Goal: Find contact information: Find contact information

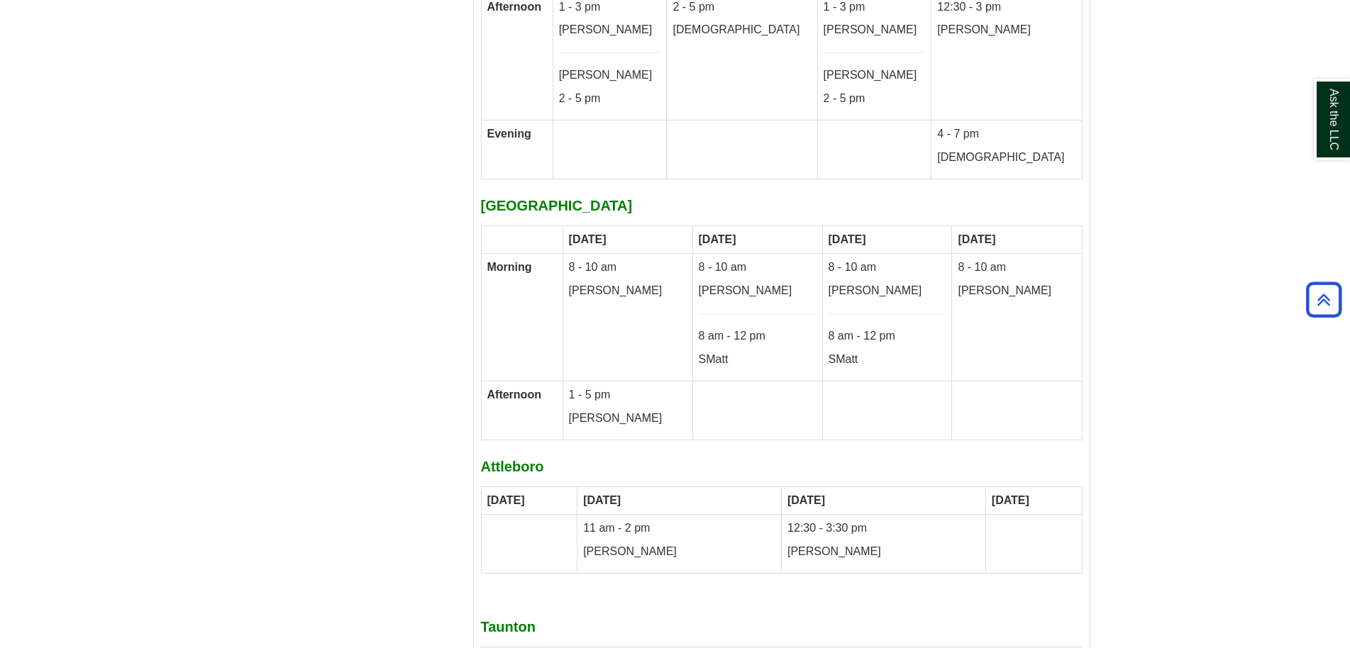
scroll to position [8788, 0]
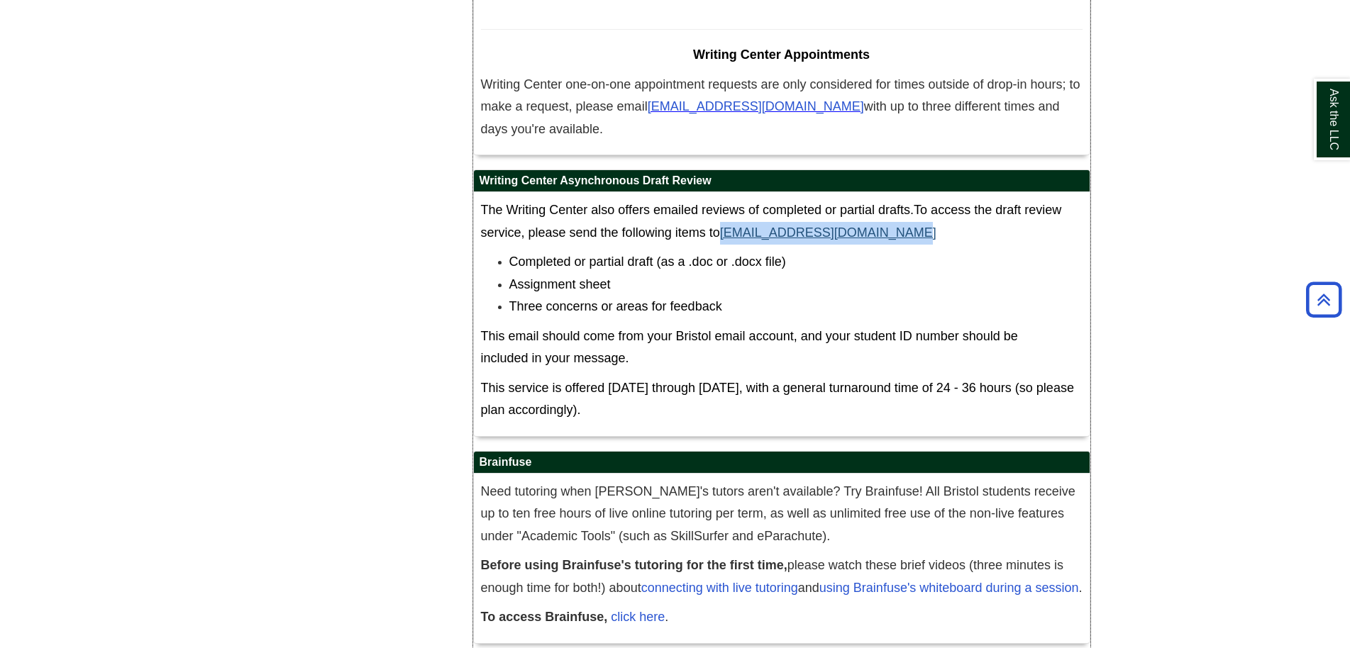
drag, startPoint x: 924, startPoint y: 165, endPoint x: 727, endPoint y: 163, distance: 196.5
click at [727, 199] on p "The Writing Center also offers emailed reviews of completed or partial drafts. …" at bounding box center [782, 221] width 602 height 45
copy link "[EMAIL_ADDRESS][DOMAIN_NAME]"
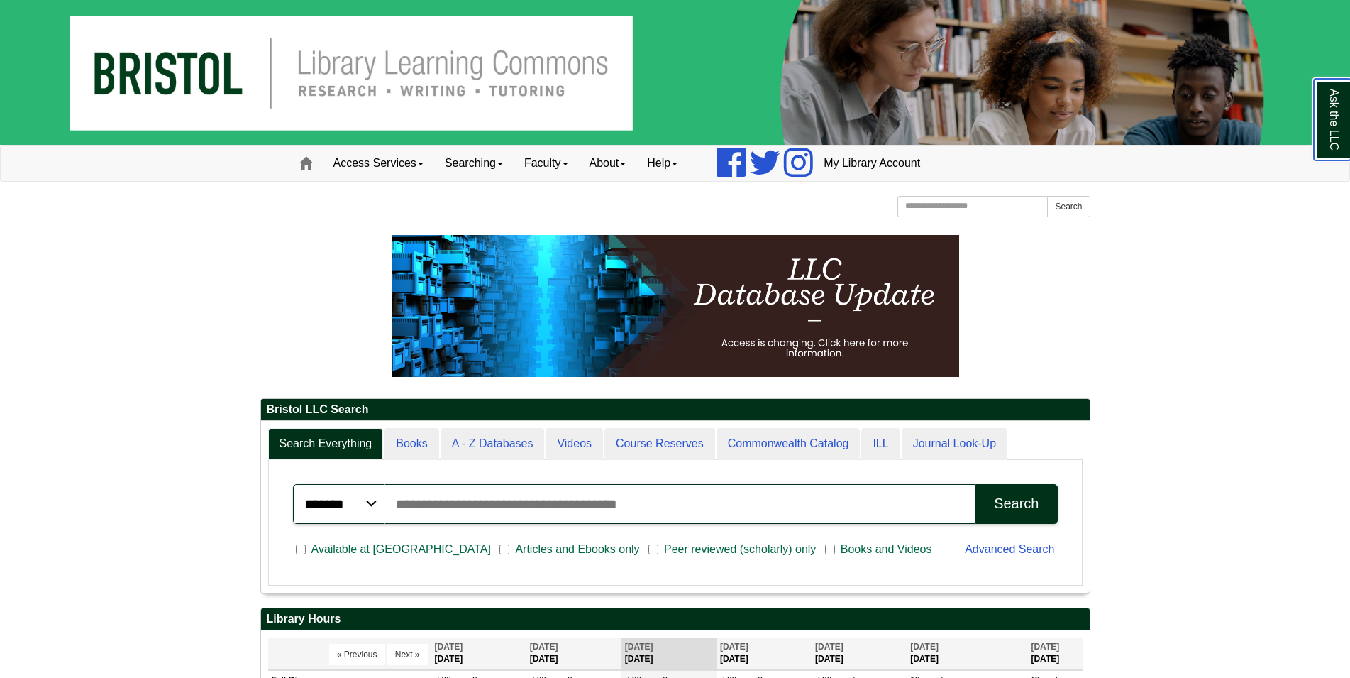
click at [1332, 117] on link "Ask the LLC" at bounding box center [1332, 120] width 37 height 82
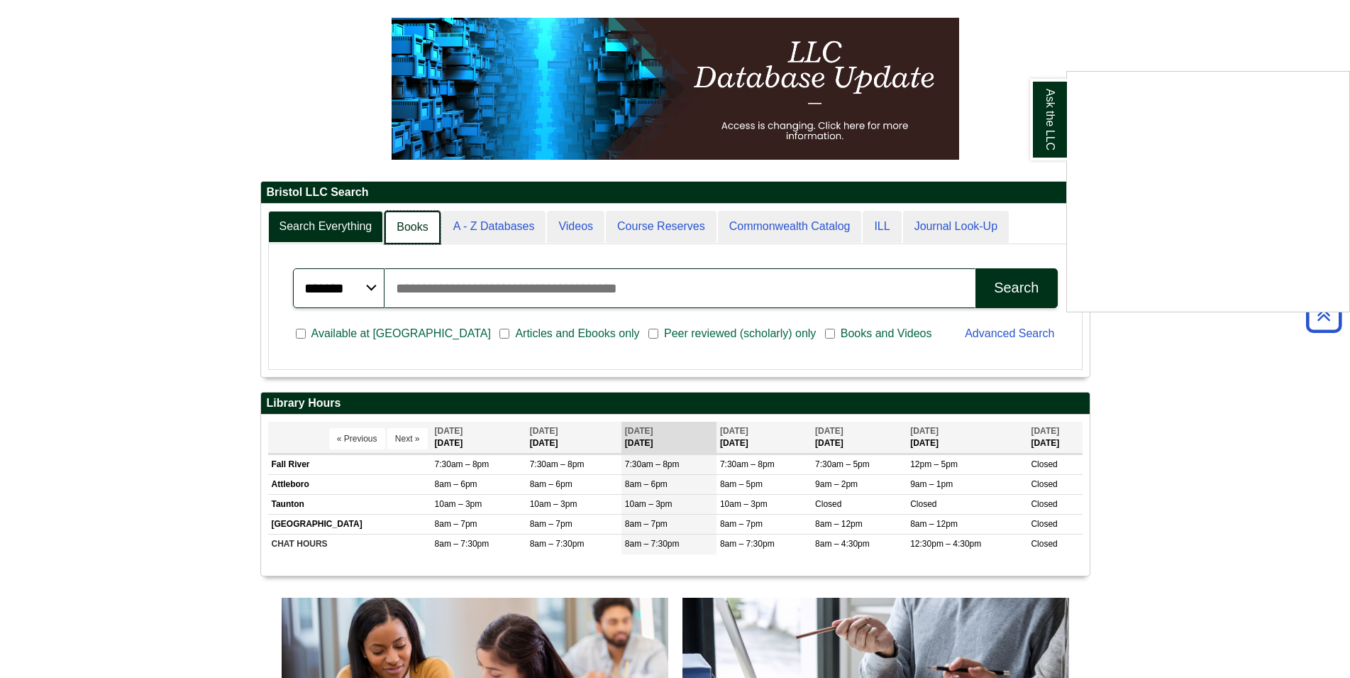
scroll to position [172, 829]
click at [492, 234] on link "A - Z Databases" at bounding box center [494, 227] width 106 height 33
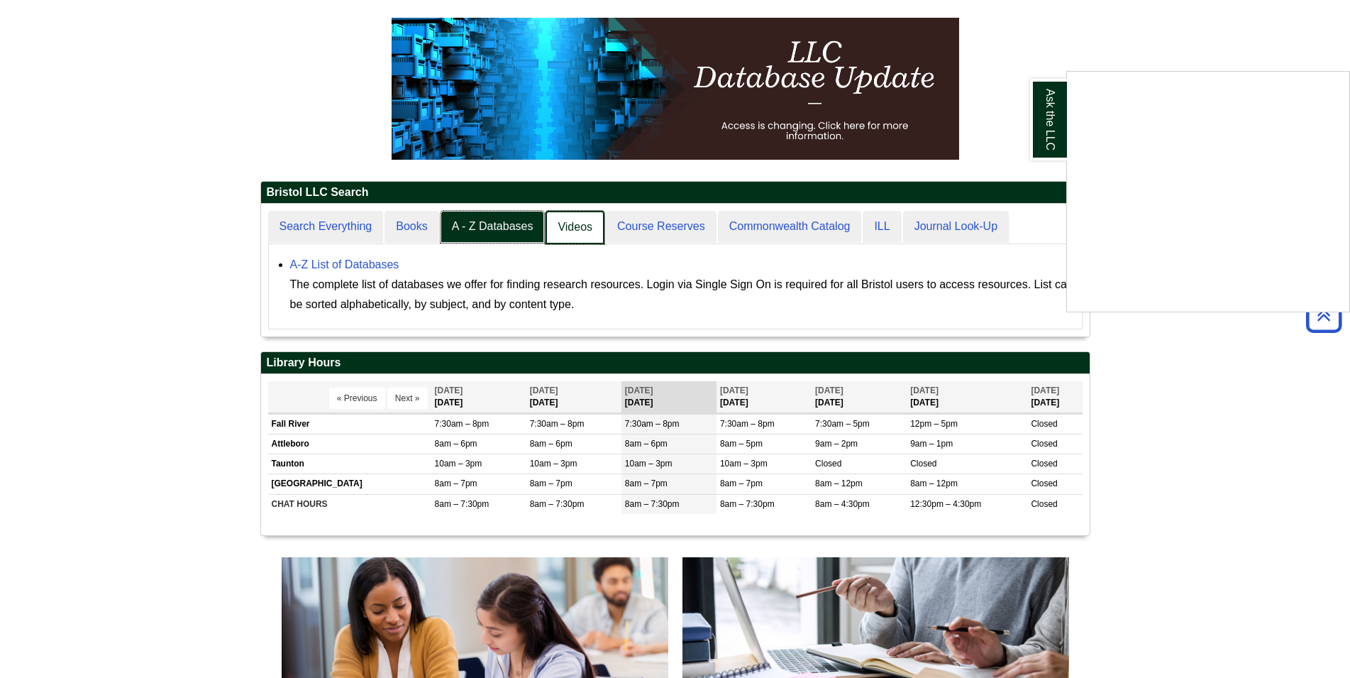
scroll to position [7, 7]
click at [421, 231] on link "Books" at bounding box center [412, 227] width 55 height 33
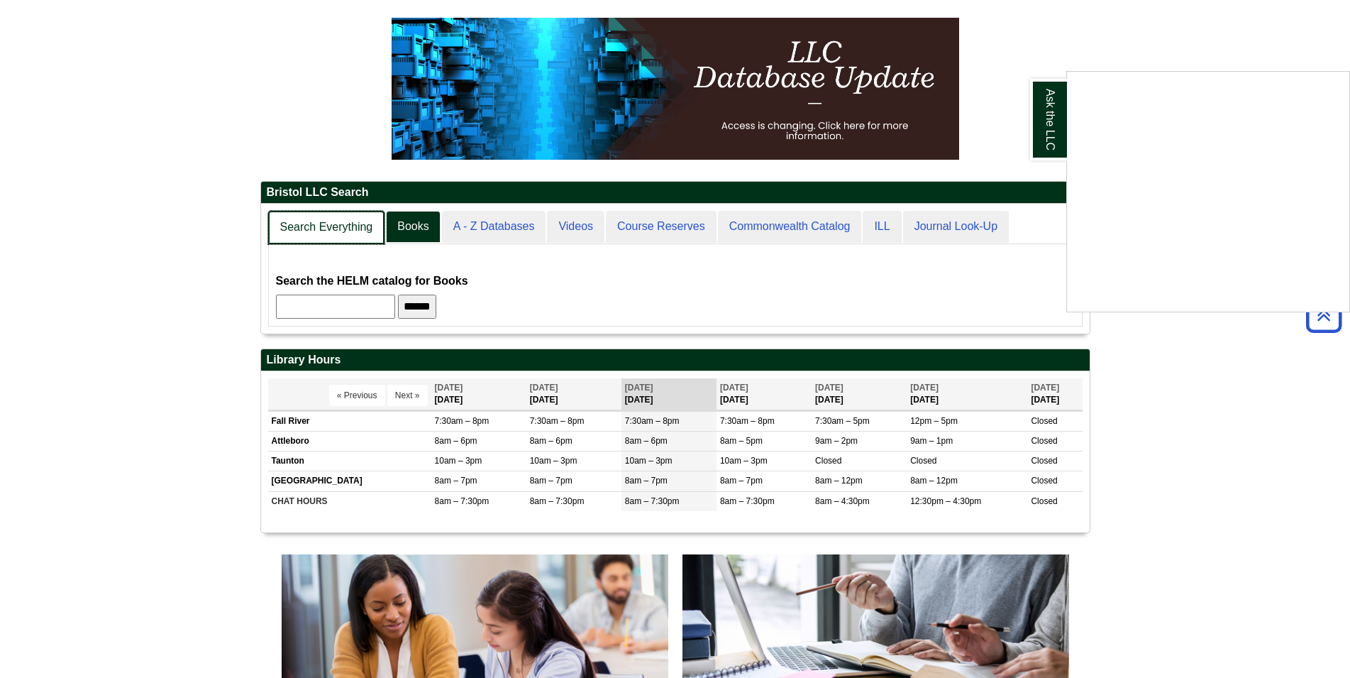
scroll to position [130, 829]
click at [323, 227] on link "Search Everything" at bounding box center [326, 227] width 117 height 33
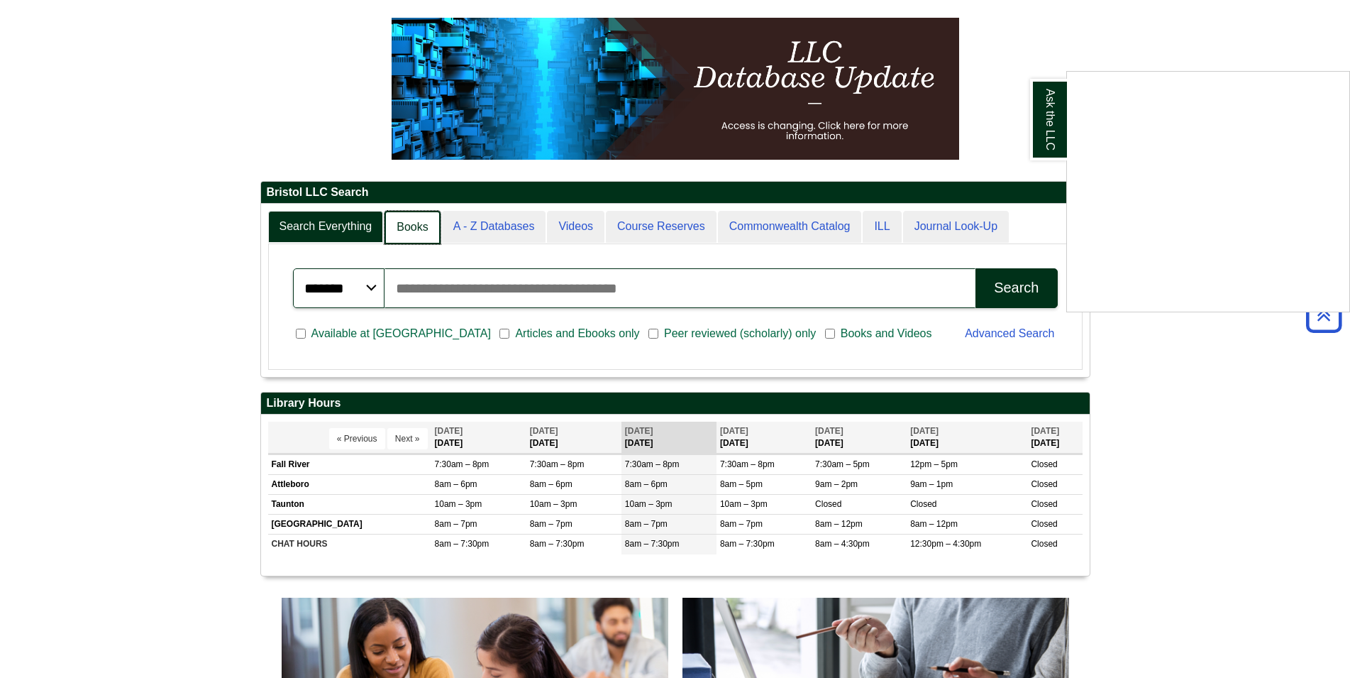
click at [413, 228] on link "Books" at bounding box center [412, 227] width 55 height 33
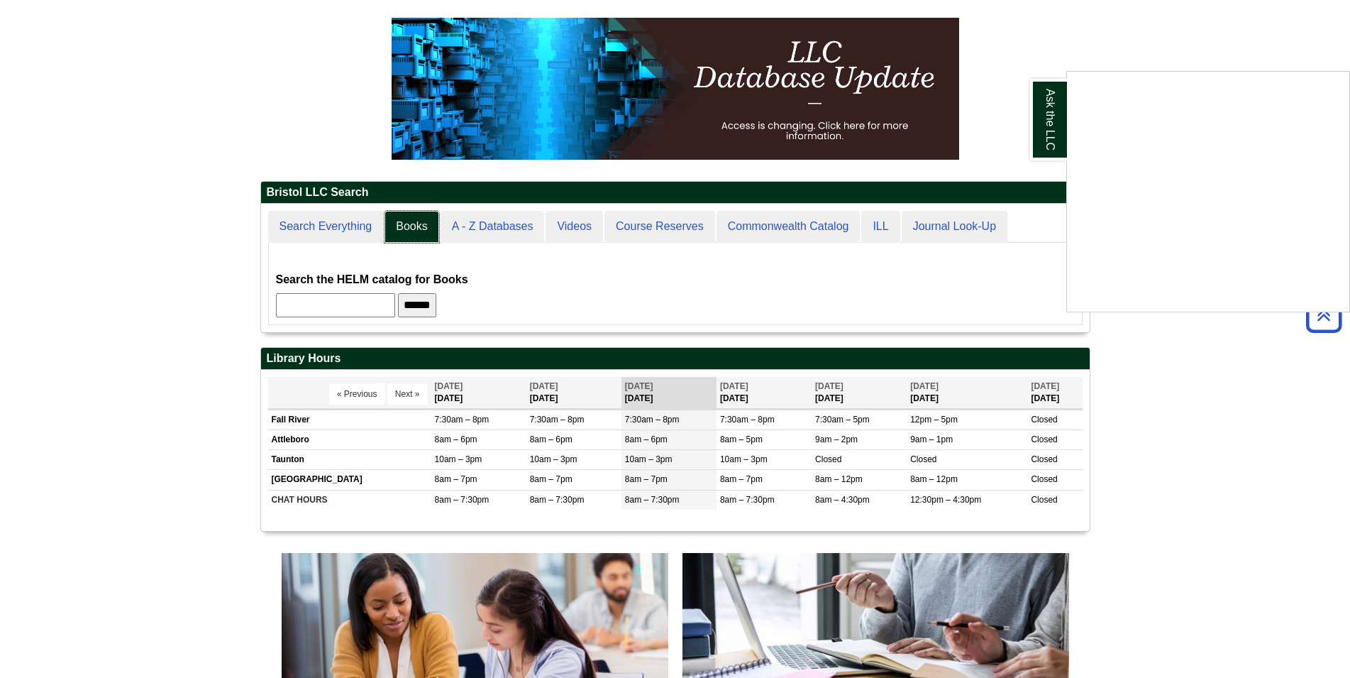
scroll to position [128, 829]
click at [436, 314] on input "******" at bounding box center [417, 305] width 38 height 24
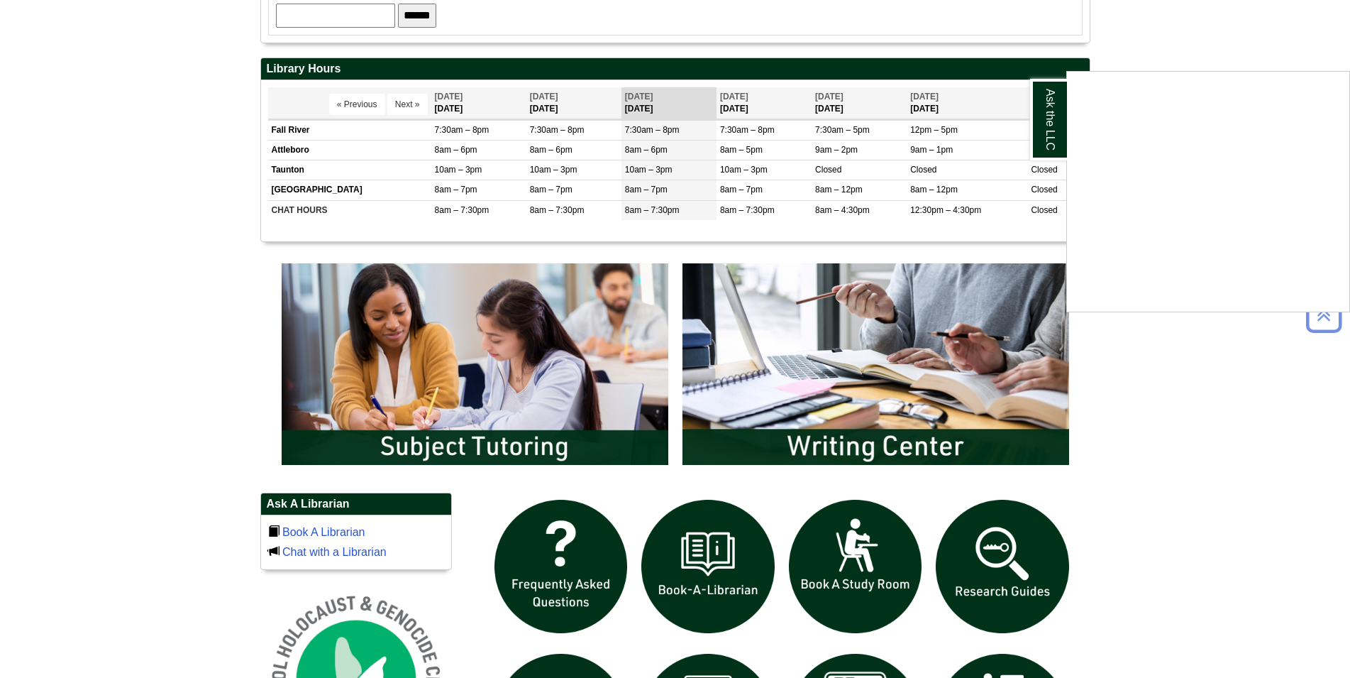
scroll to position [868, 0]
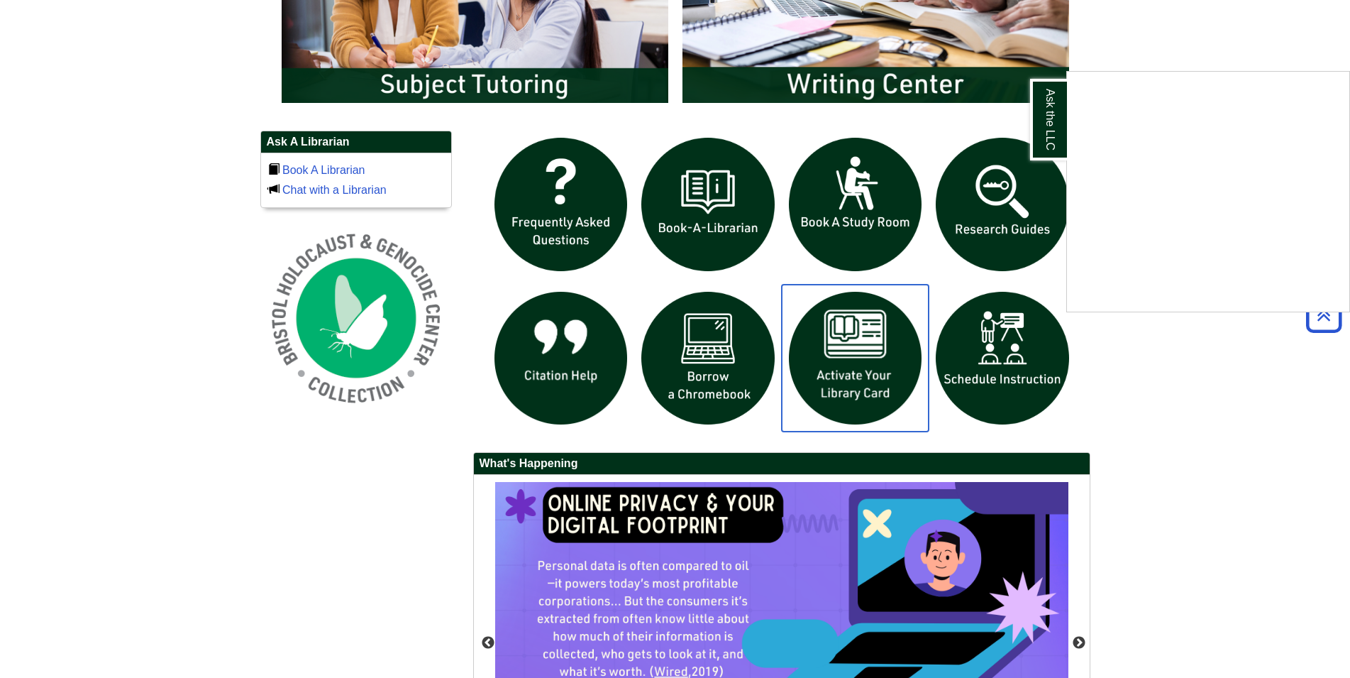
click at [830, 355] on img "slideshow" at bounding box center [856, 359] width 148 height 148
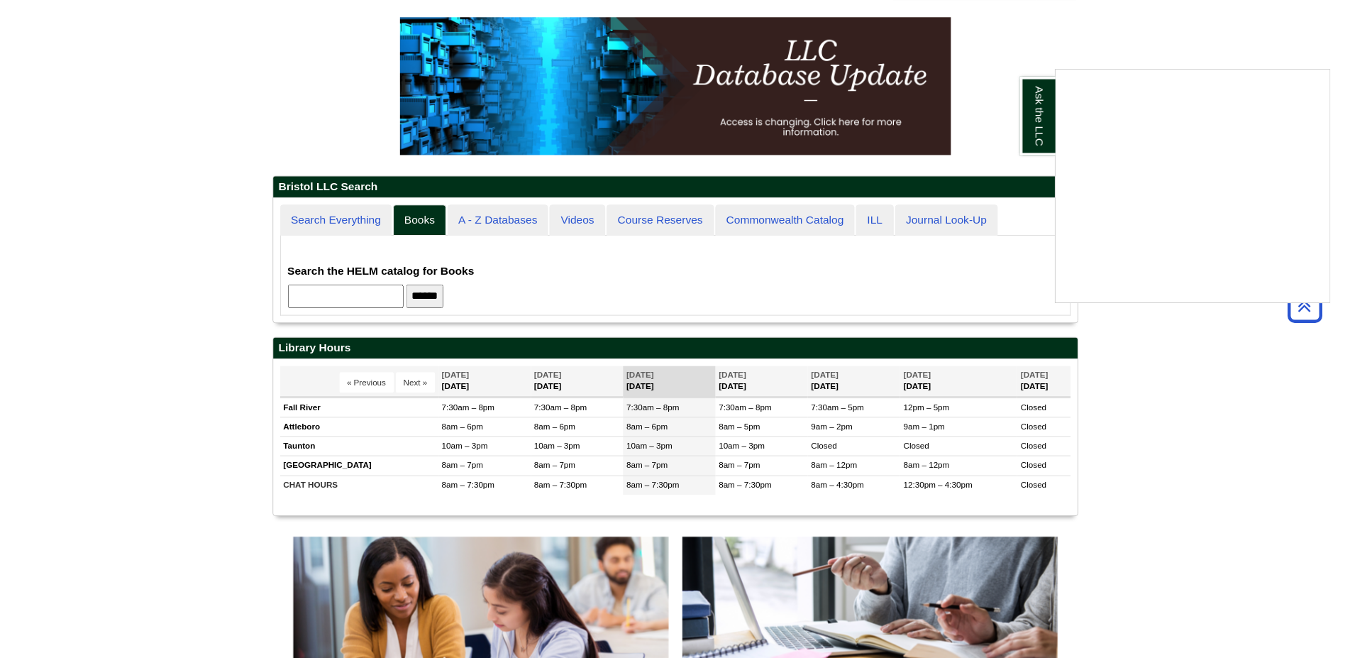
scroll to position [128, 829]
